Goal: Task Accomplishment & Management: Complete application form

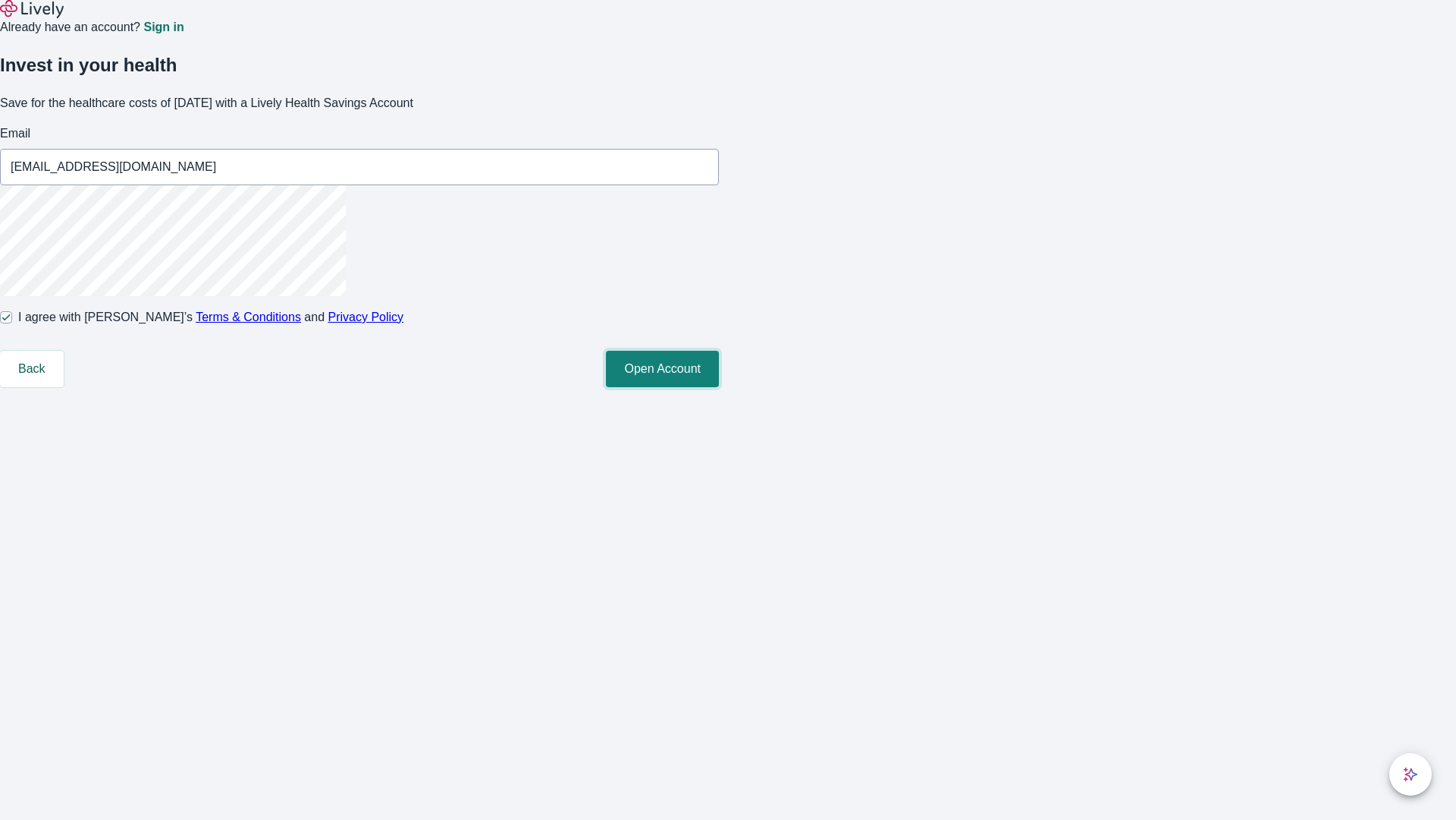
click at [719, 387] on button "Open Account" at bounding box center [663, 369] width 113 height 36
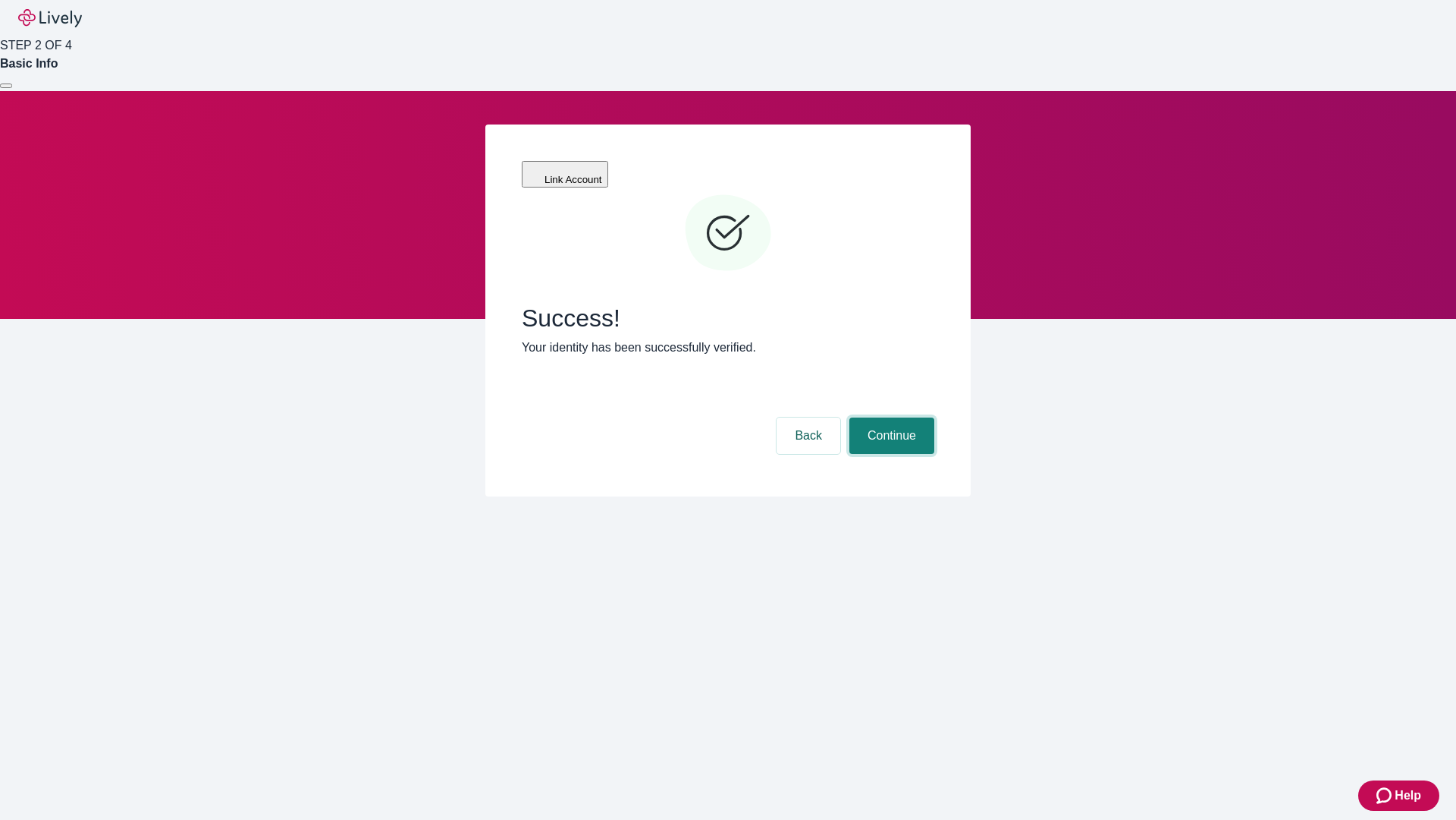
click at [889, 417] on button "Continue" at bounding box center [891, 435] width 85 height 36
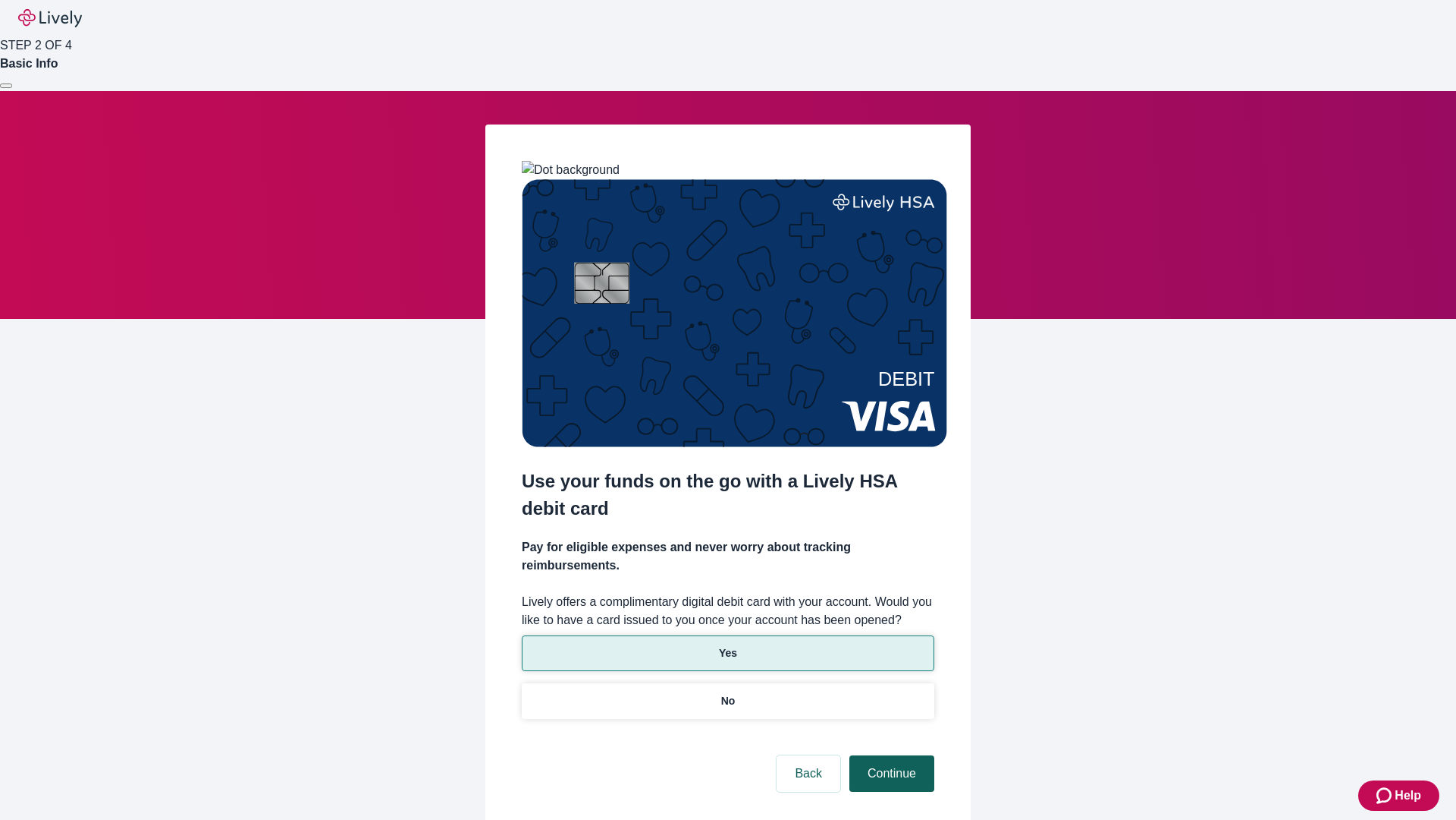
click at [728, 645] on p "Yes" at bounding box center [728, 652] width 18 height 16
click at [889, 755] on button "Continue" at bounding box center [891, 773] width 85 height 36
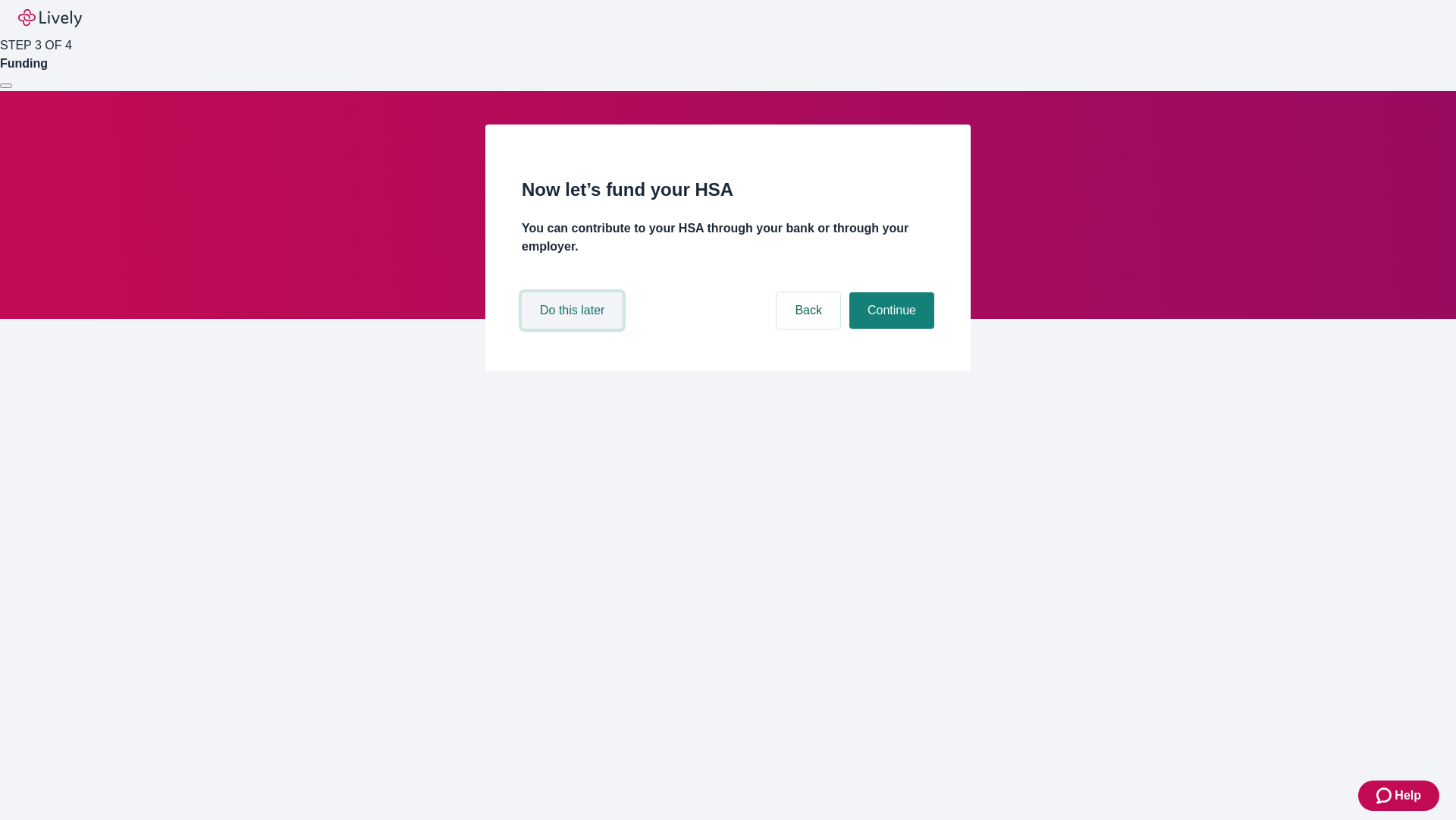
click at [574, 329] on button "Do this later" at bounding box center [572, 311] width 101 height 36
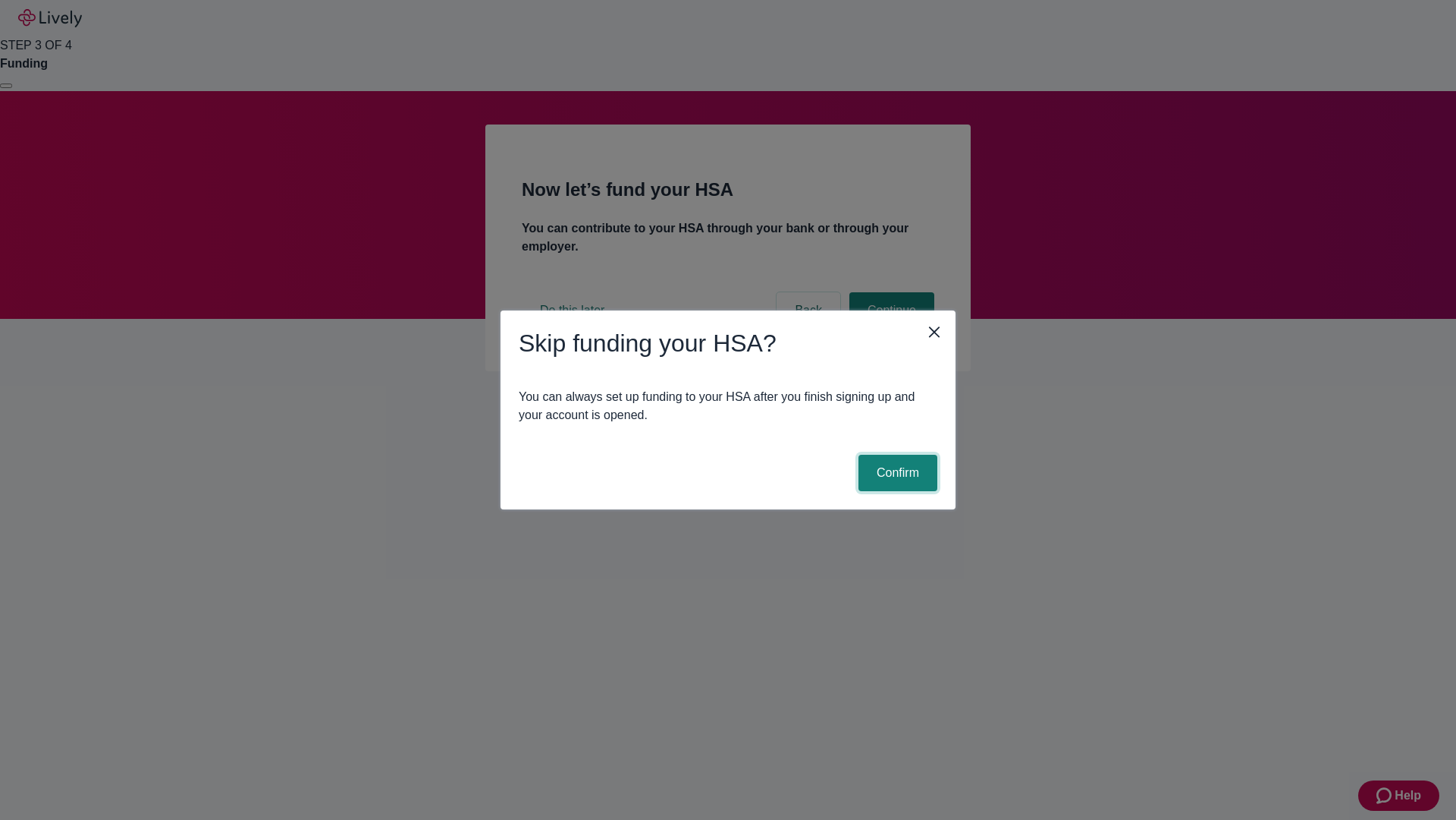
click at [896, 472] on button "Confirm" at bounding box center [898, 472] width 79 height 36
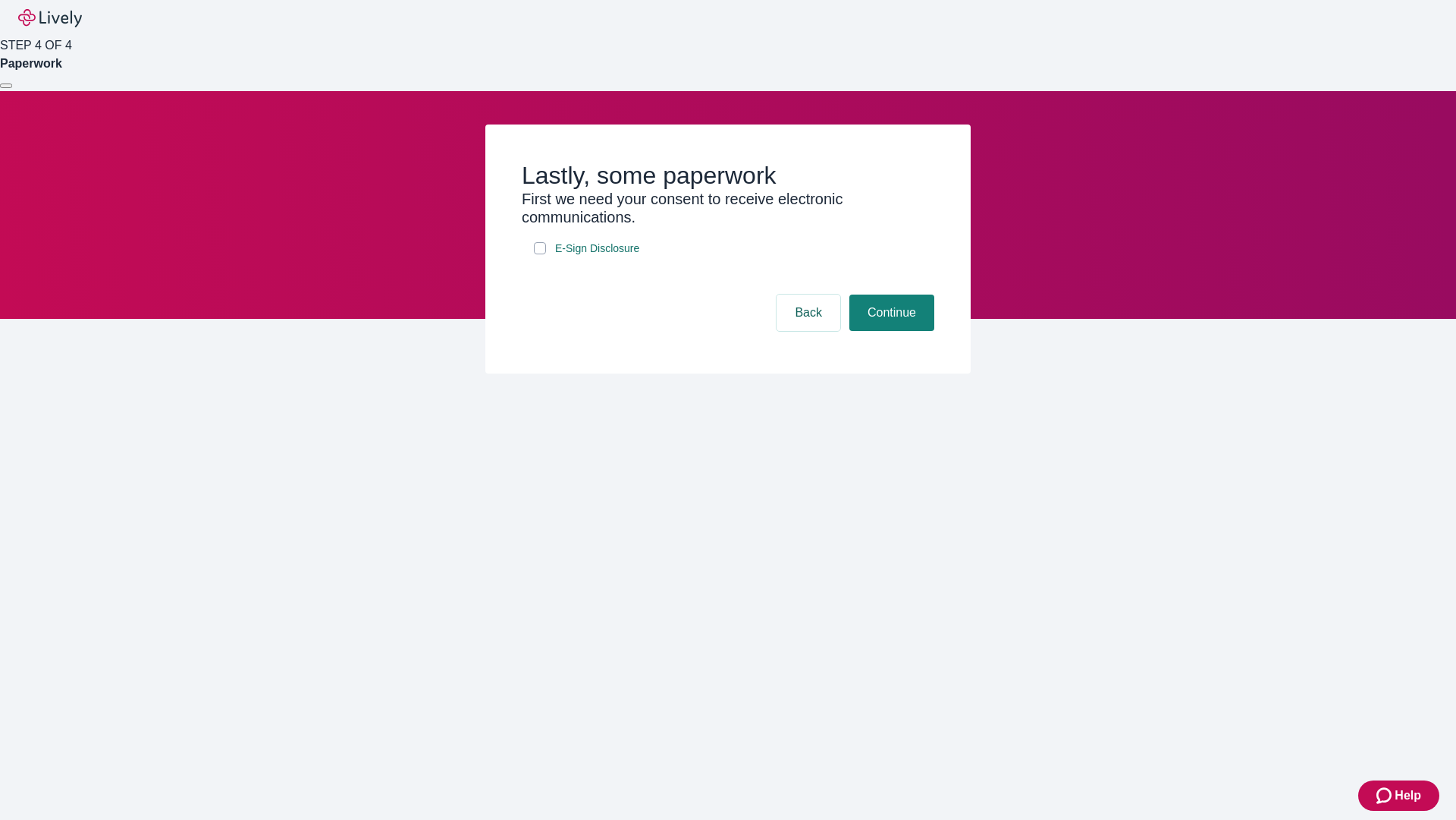
click at [540, 254] on input "E-Sign Disclosure" at bounding box center [540, 248] width 12 height 12
checkbox input "true"
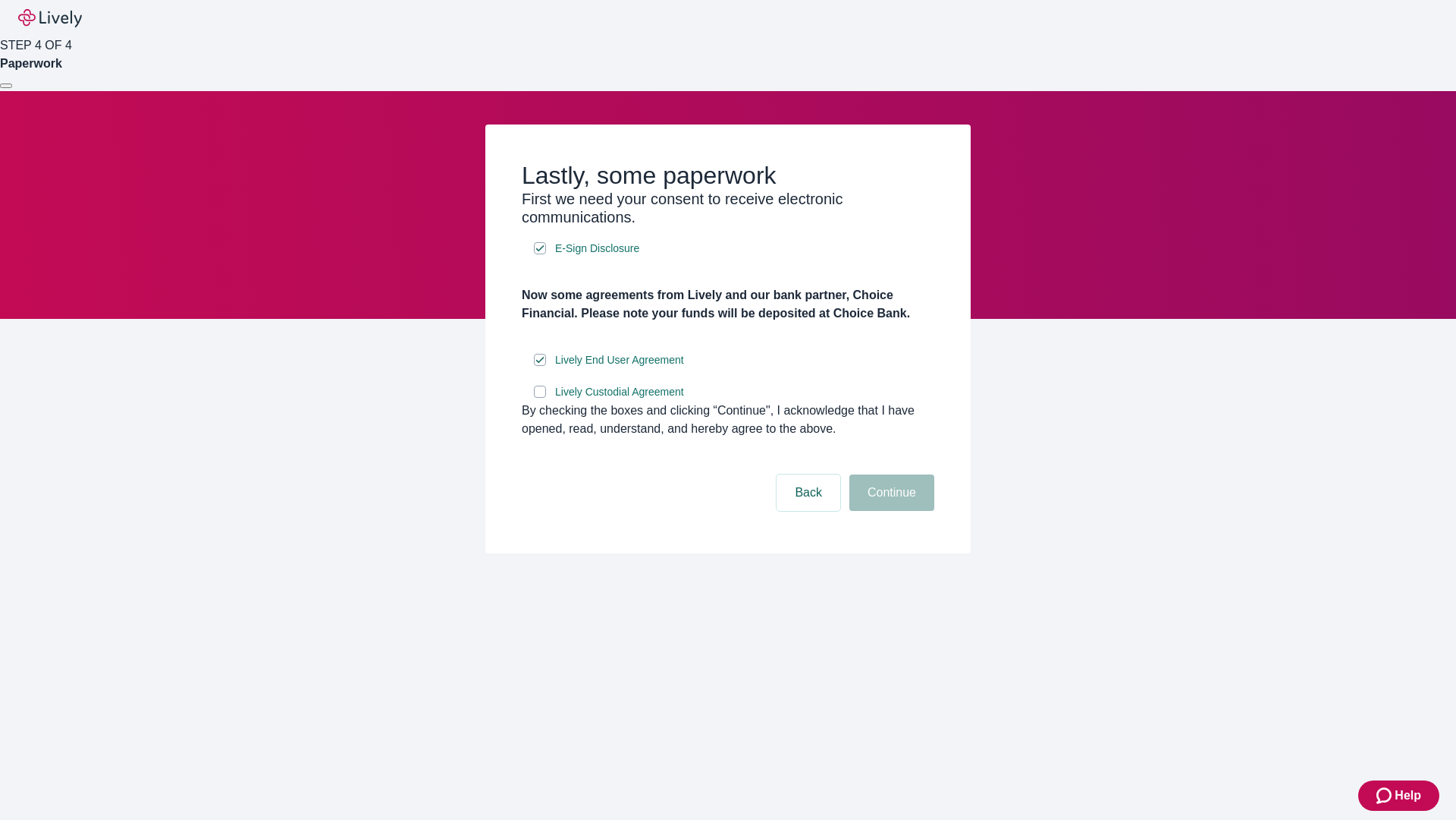
click at [540, 398] on input "Lively Custodial Agreement" at bounding box center [540, 391] width 12 height 12
checkbox input "true"
click at [889, 511] on button "Continue" at bounding box center [891, 492] width 85 height 36
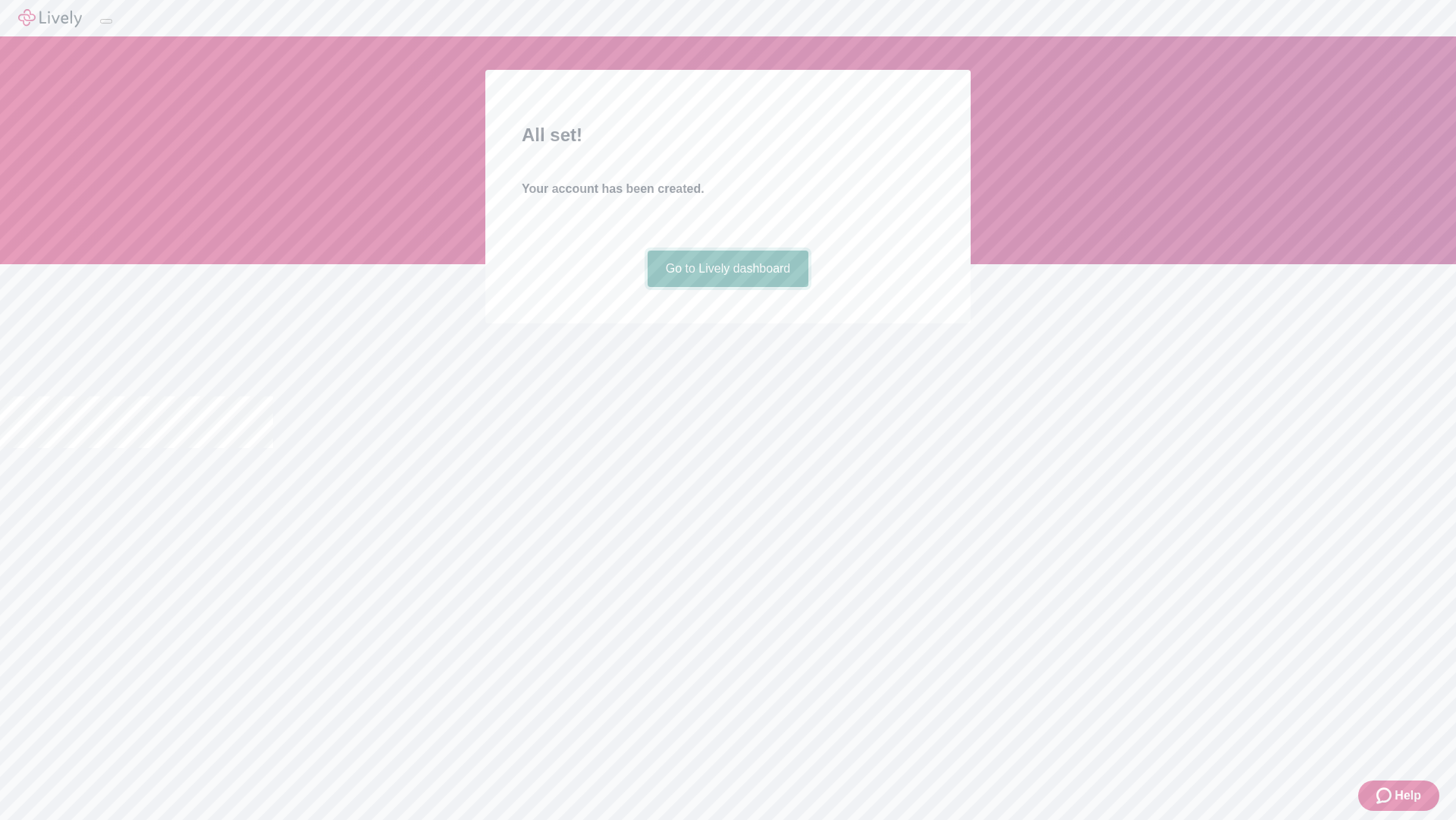
click at [728, 287] on link "Go to Lively dashboard" at bounding box center [728, 269] width 162 height 36
